Goal: Complete application form

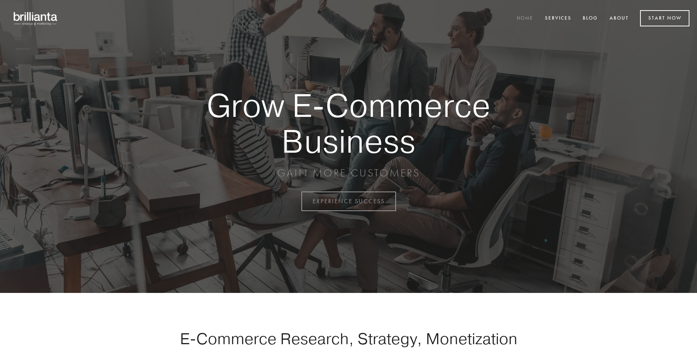
scroll to position [1976, 0]
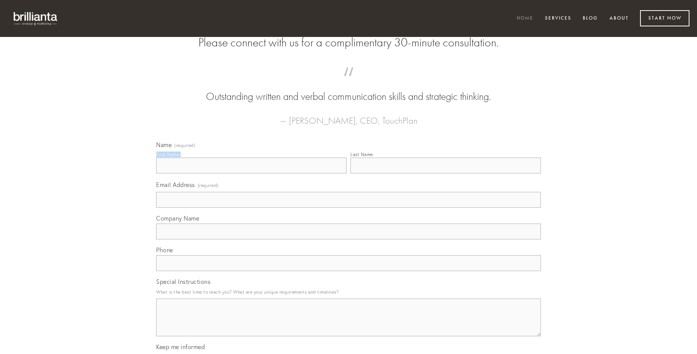
type input "[PERSON_NAME]"
click at [445, 173] on input "Last Name" at bounding box center [445, 166] width 190 height 16
type input "[PERSON_NAME]"
click at [348, 208] on input "Email Address (required)" at bounding box center [348, 200] width 385 height 16
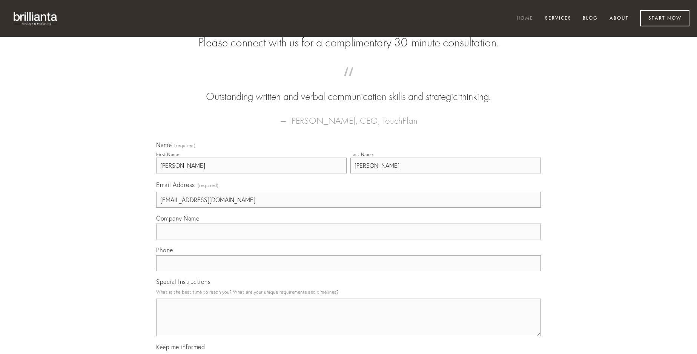
type input "[EMAIL_ADDRESS][DOMAIN_NAME]"
click at [348, 239] on input "Company Name" at bounding box center [348, 232] width 385 height 16
type input "toties"
click at [348, 271] on input "text" at bounding box center [348, 263] width 385 height 16
click at [348, 324] on textarea "Special Instructions" at bounding box center [348, 318] width 385 height 38
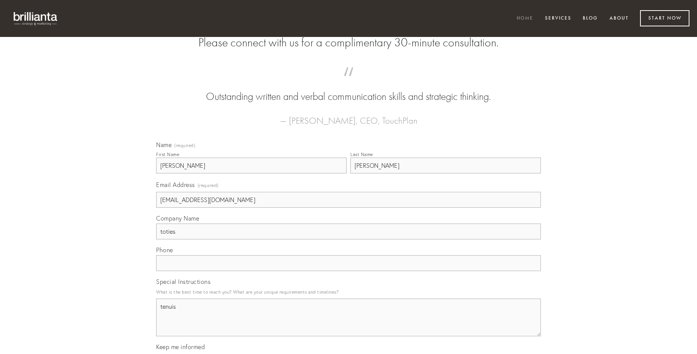
type textarea "tenuis"
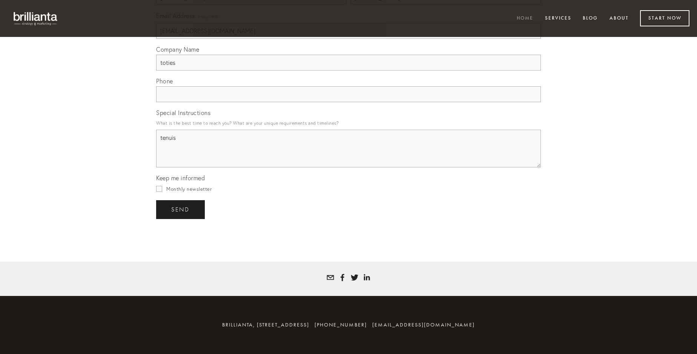
click at [181, 209] on span "send" at bounding box center [180, 209] width 18 height 7
